Goal: Check status: Check status

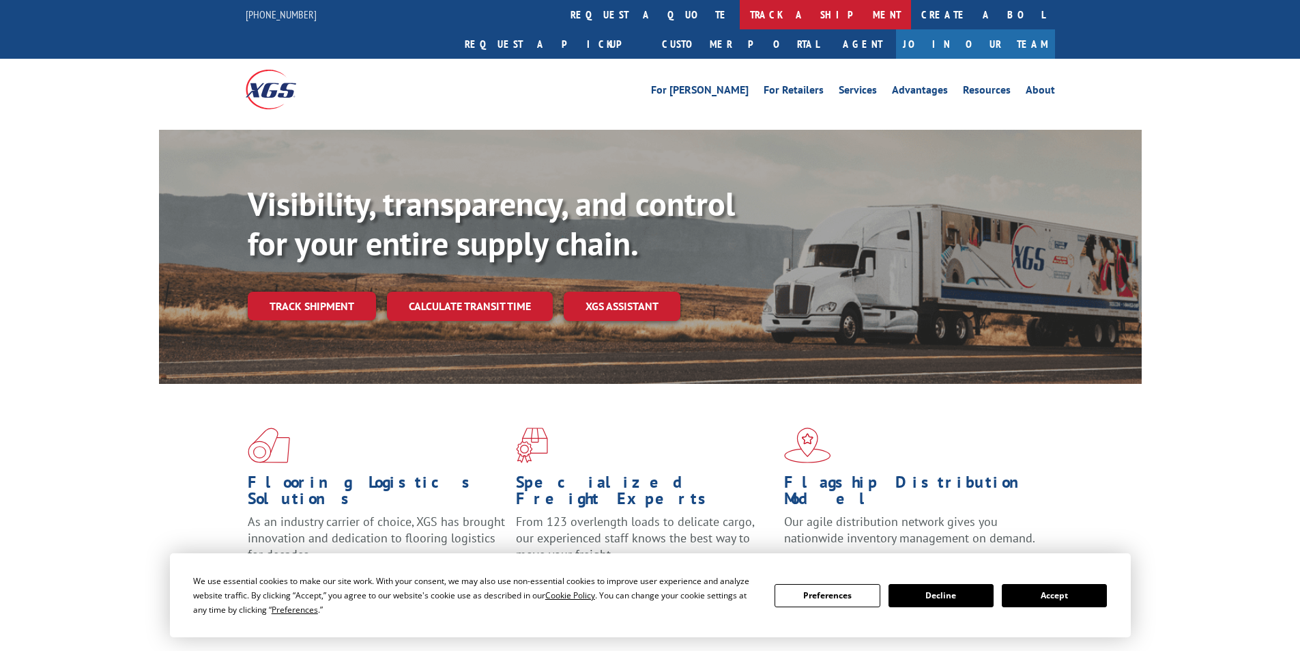
click at [740, 8] on link "track a shipment" at bounding box center [825, 14] width 171 height 29
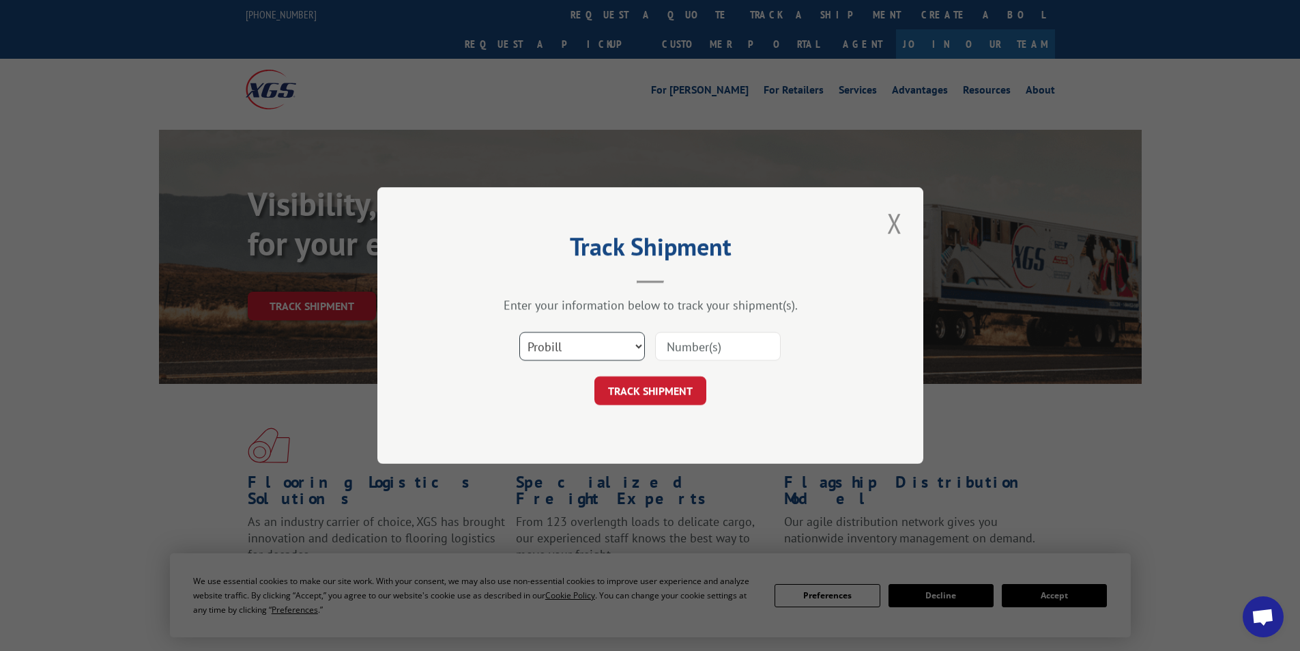
click at [636, 347] on select "Select category... Probill BOL PO" at bounding box center [582, 346] width 126 height 29
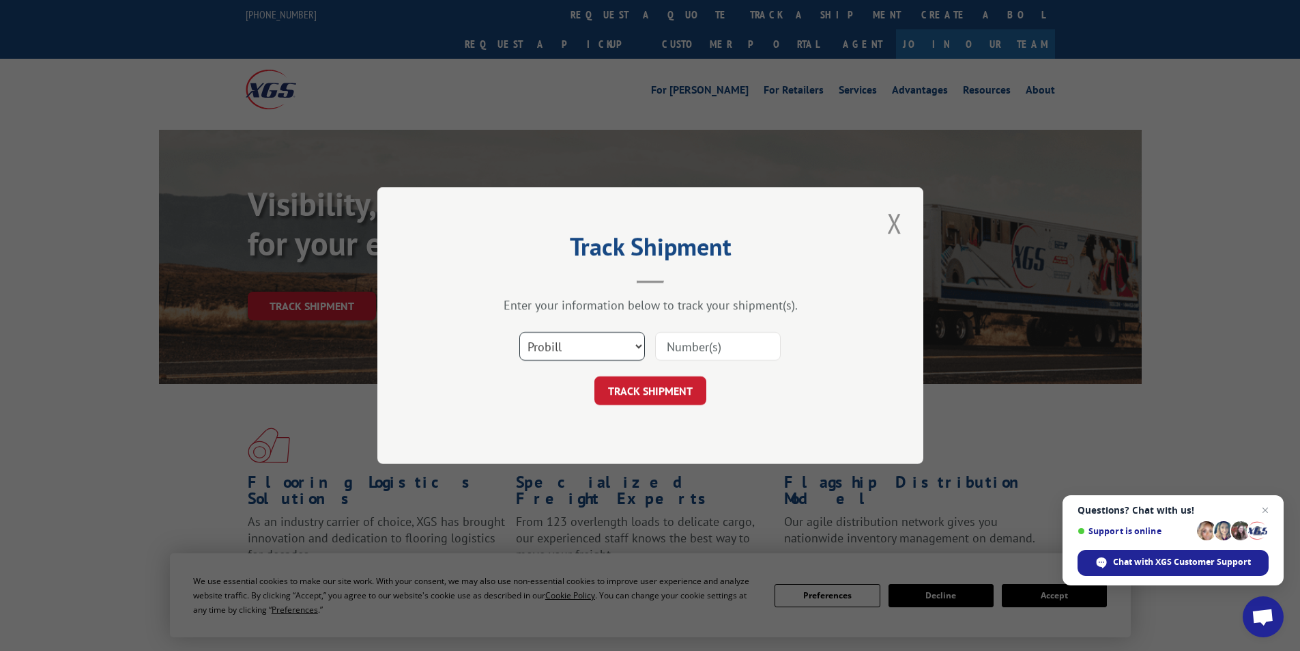
select select "bol"
click at [519, 332] on select "Select category... Probill BOL PO" at bounding box center [582, 346] width 126 height 29
paste input "AA04875094"
type input "AA04875094"
drag, startPoint x: 758, startPoint y: 417, endPoint x: 750, endPoint y: 414, distance: 8.9
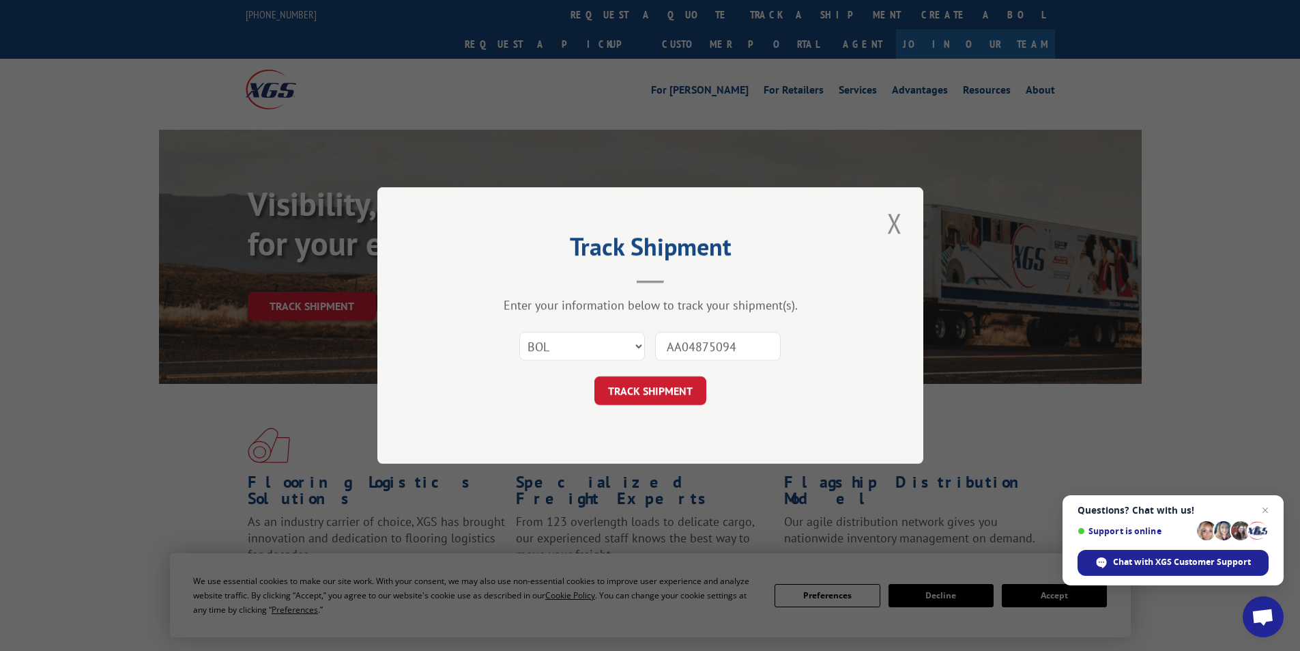
click at [758, 416] on div "Track Shipment Enter your information below to track your shipment(s). Select c…" at bounding box center [650, 325] width 546 height 276
click at [660, 389] on button "TRACK SHIPMENT" at bounding box center [651, 390] width 112 height 29
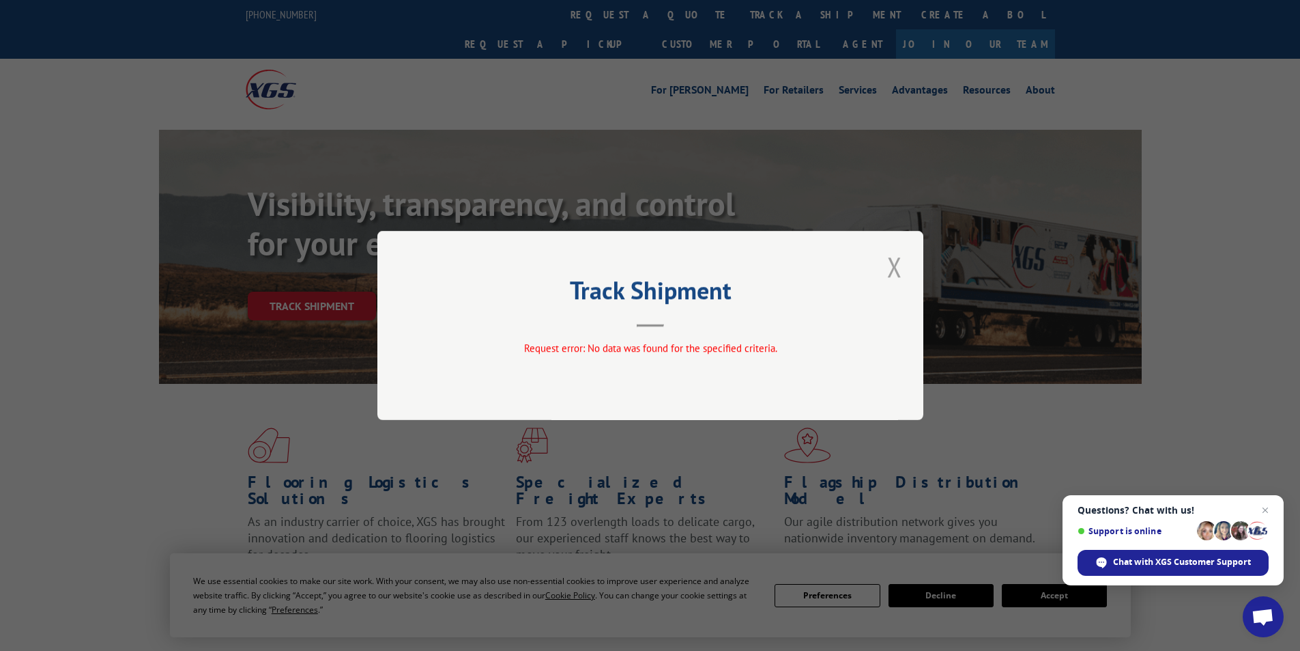
click at [896, 263] on button "Close modal" at bounding box center [894, 267] width 23 height 38
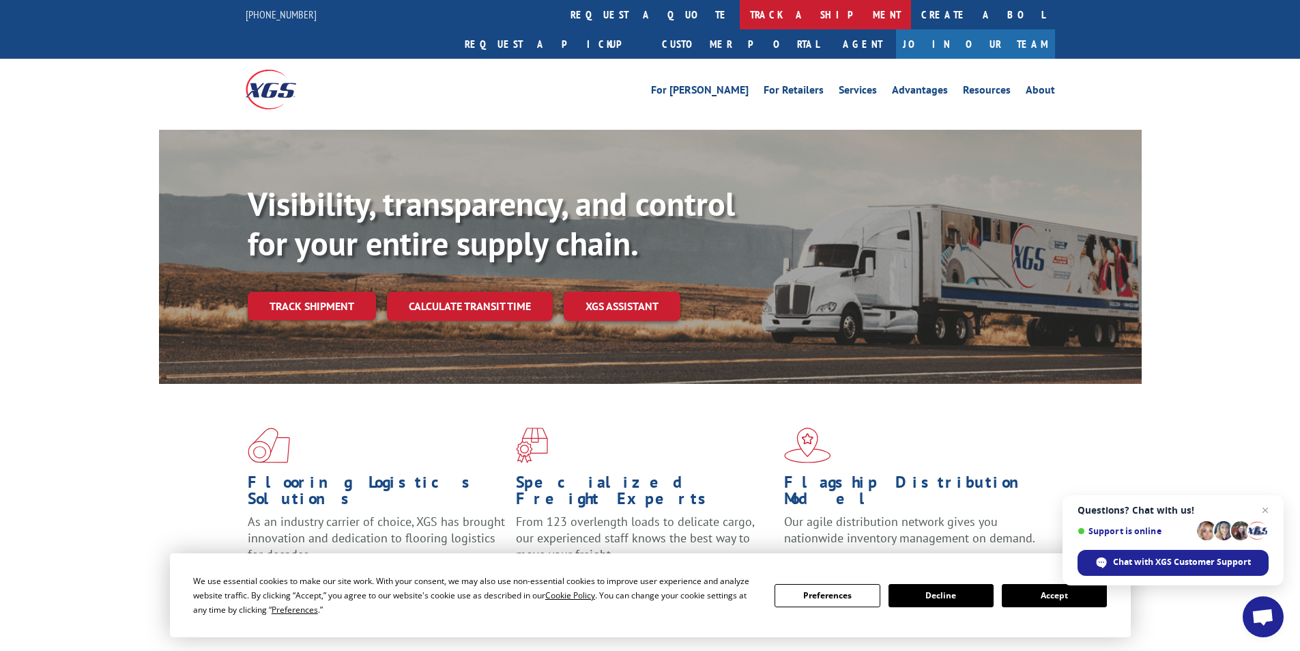
click at [740, 23] on link "track a shipment" at bounding box center [825, 14] width 171 height 29
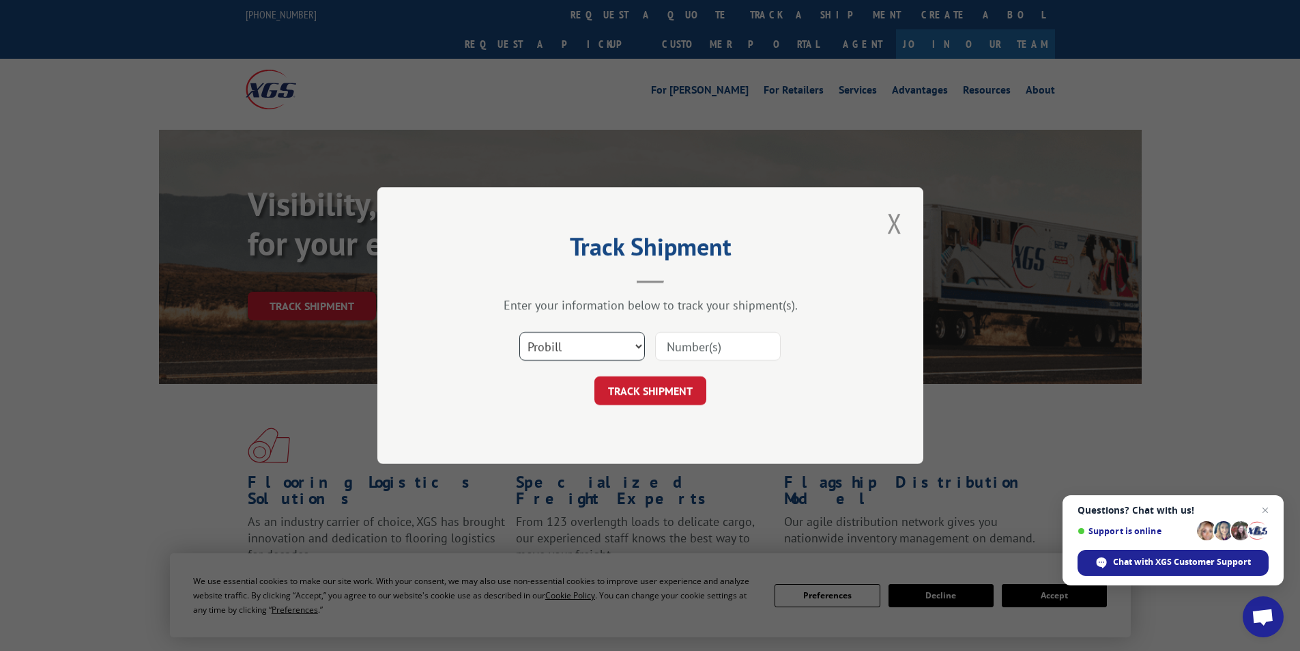
click at [623, 345] on select "Select category... Probill BOL PO" at bounding box center [582, 346] width 126 height 29
select select "po"
click at [519, 332] on select "Select category... Probill BOL PO" at bounding box center [582, 346] width 126 height 29
paste input "74506926"
type input "74506926"
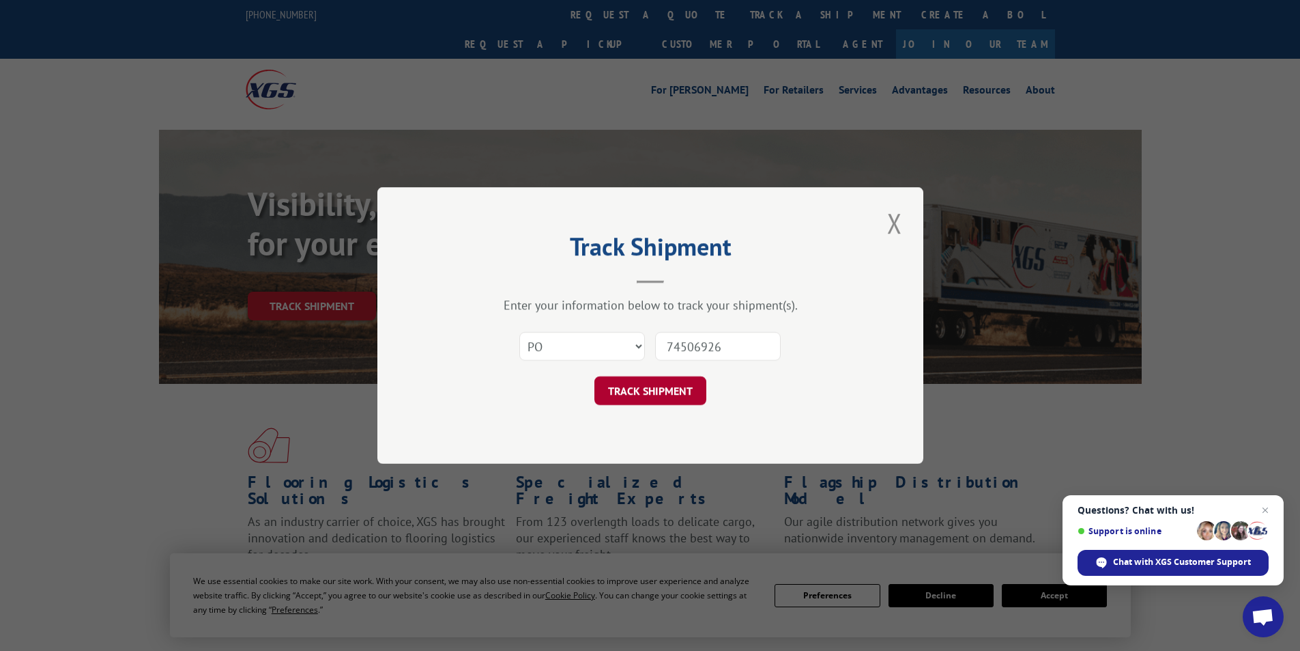
click at [661, 397] on button "TRACK SHIPMENT" at bounding box center [651, 390] width 112 height 29
